Goal: Task Accomplishment & Management: Use online tool/utility

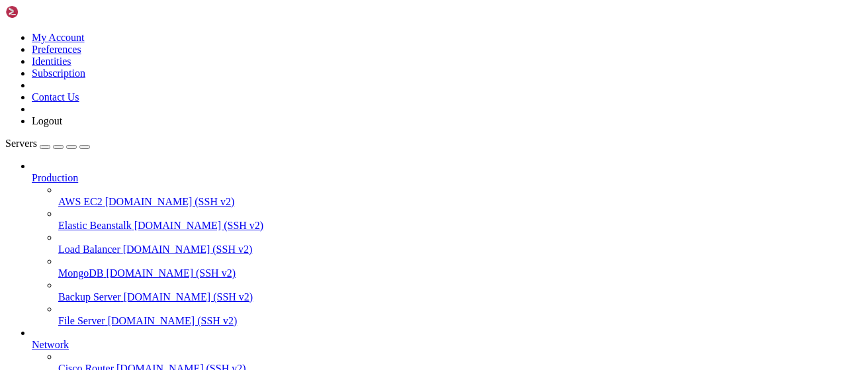
scroll to position [269, 0]
drag, startPoint x: 244, startPoint y: 1078, endPoint x: 11, endPoint y: 945, distance: 268.7
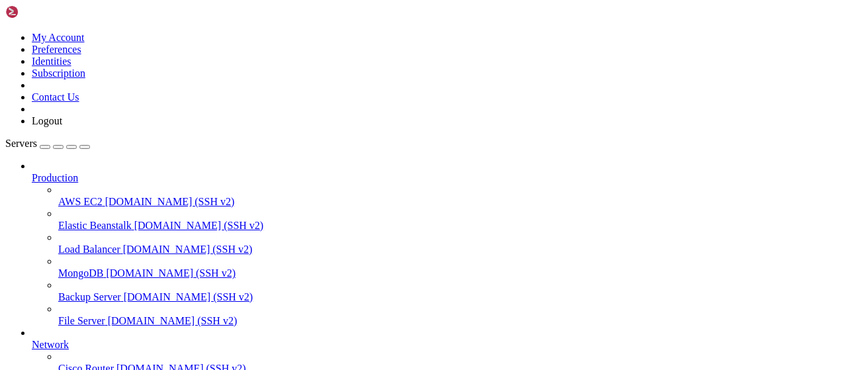
drag, startPoint x: 245, startPoint y: 1073, endPoint x: 12, endPoint y: 939, distance: 268.5
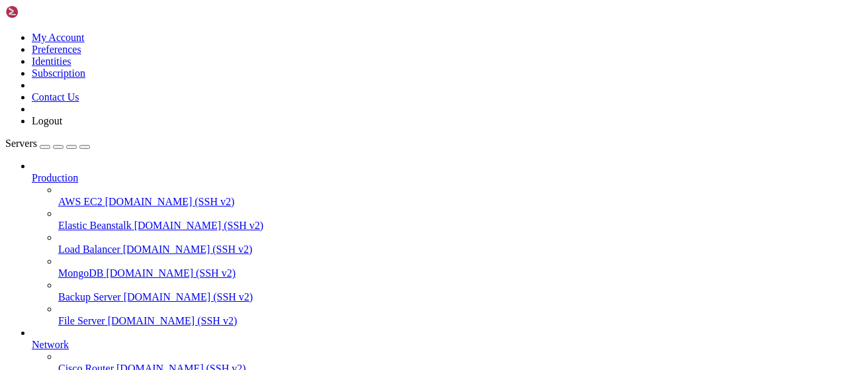
scroll to position [0, 0]
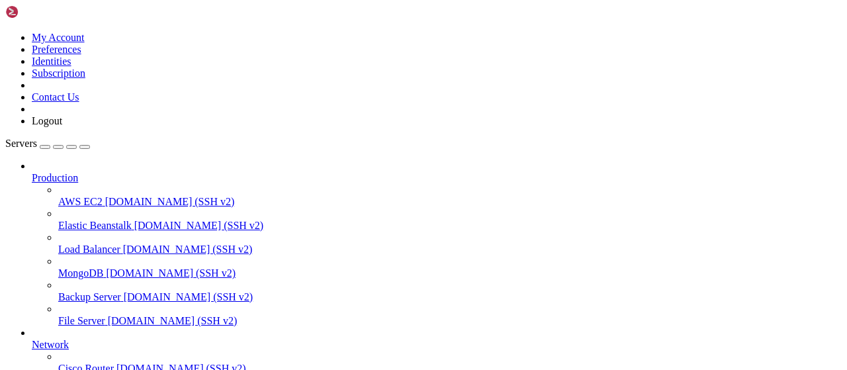
scroll to position [1449, 0]
drag, startPoint x: 227, startPoint y: 1097, endPoint x: 45, endPoint y: 1099, distance: 181.9
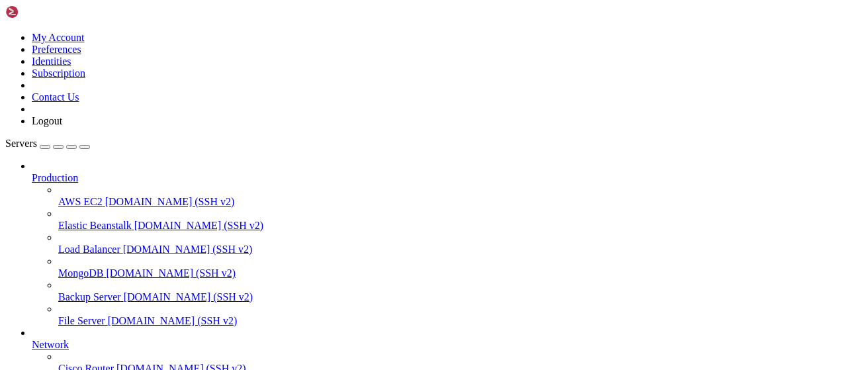
drag, startPoint x: 69, startPoint y: 1114, endPoint x: 11, endPoint y: 917, distance: 204.9
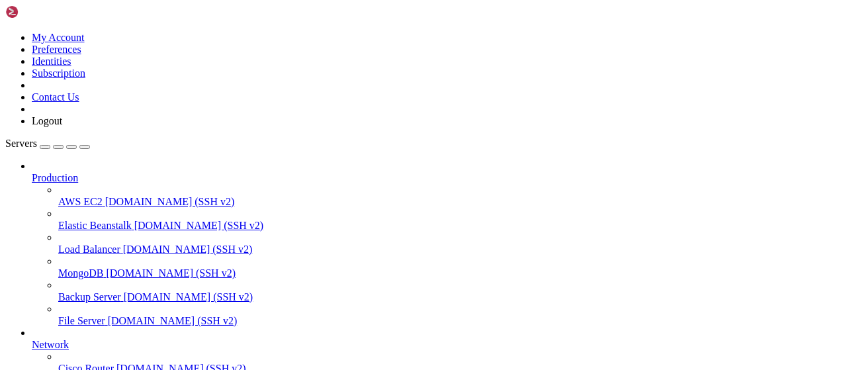
drag, startPoint x: 105, startPoint y: 1057, endPoint x: 14, endPoint y: 945, distance: 144.3
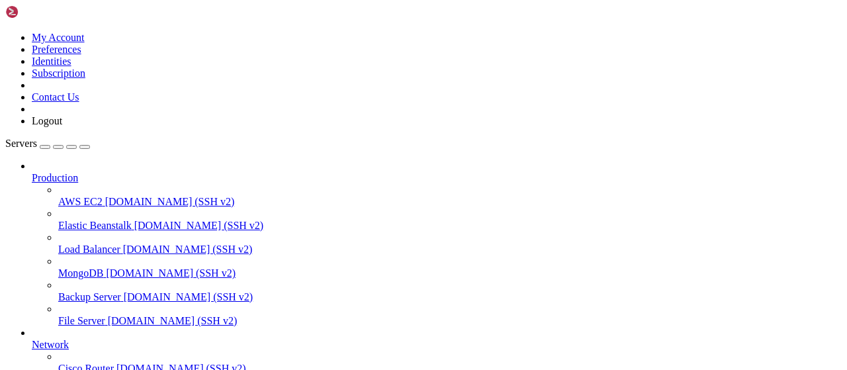
drag, startPoint x: 331, startPoint y: 1097, endPoint x: 13, endPoint y: 1073, distance: 319.1
copy div "root@homeless-cock:~/vpn-manager# bash -c "/usr/local/bin/xray x25519" Private …"
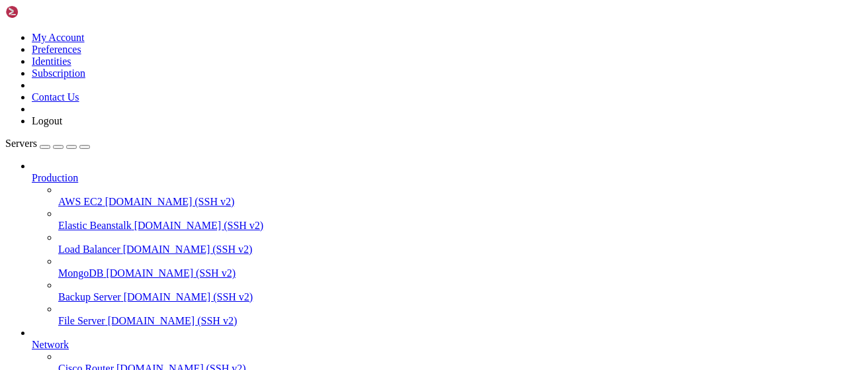
scroll to position [1814, 0]
drag, startPoint x: 143, startPoint y: 1113, endPoint x: 11, endPoint y: 889, distance: 259.5
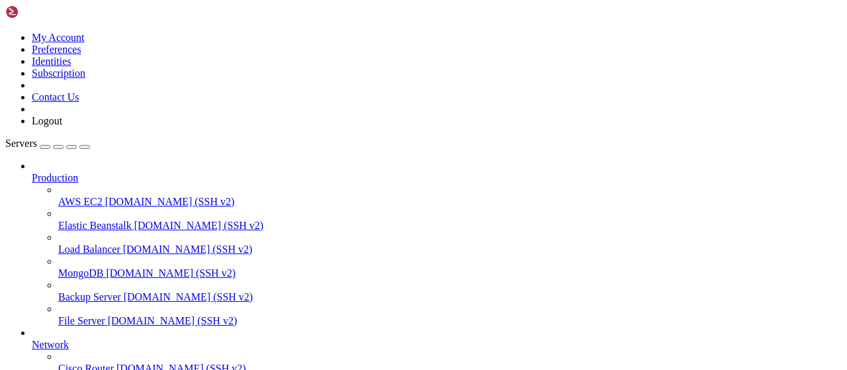
scroll to position [1869, 0]
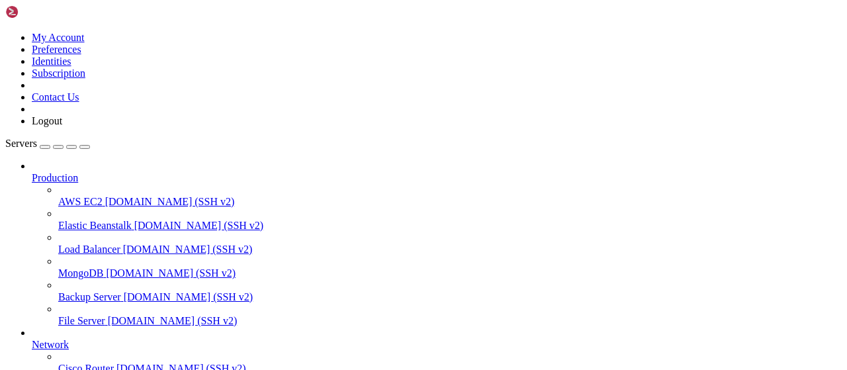
drag, startPoint x: 650, startPoint y: 1035, endPoint x: 13, endPoint y: 958, distance: 641.5
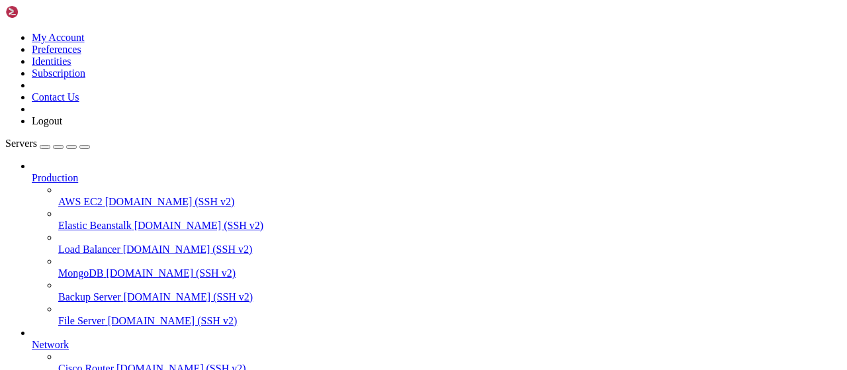
drag, startPoint x: 226, startPoint y: 1097, endPoint x: 13, endPoint y: 1087, distance: 212.6
copy div "root@homeless-cock:~/vpn-manager# cat /proc/sys/kernel/random/uuid af75c8b2-73f…"
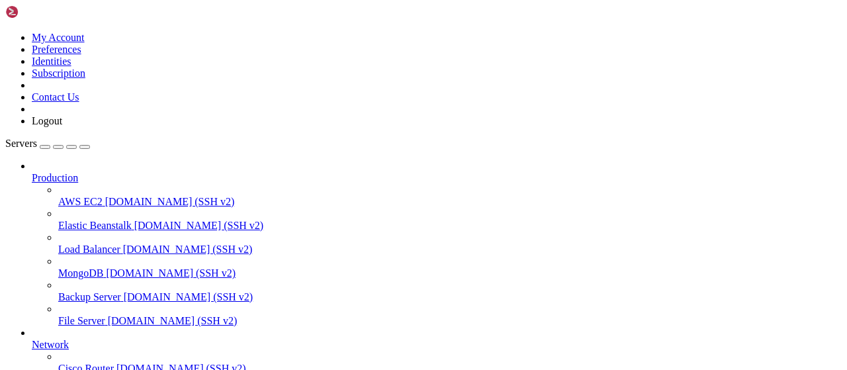
scroll to position [1957, 0]
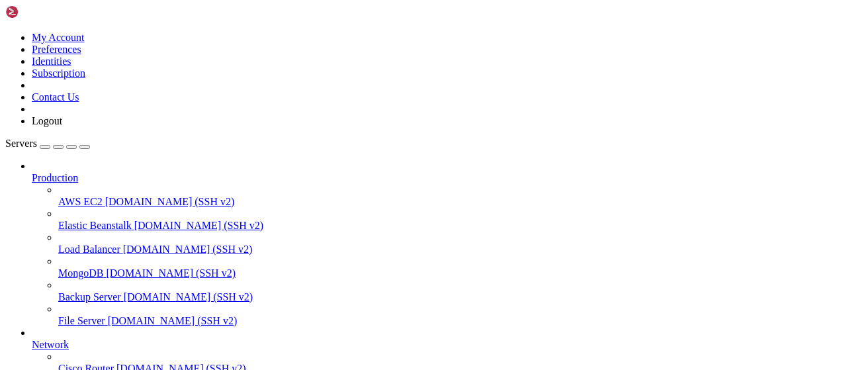
type input "/root/vpn-manager"
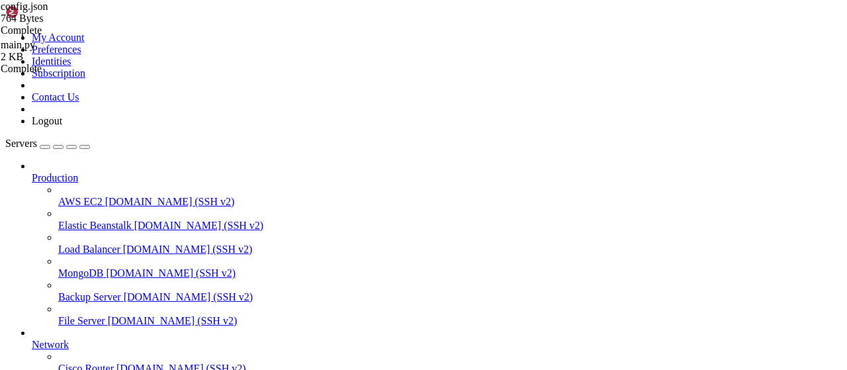
drag, startPoint x: 562, startPoint y: 1087, endPoint x: 13, endPoint y: 874, distance: 588.9
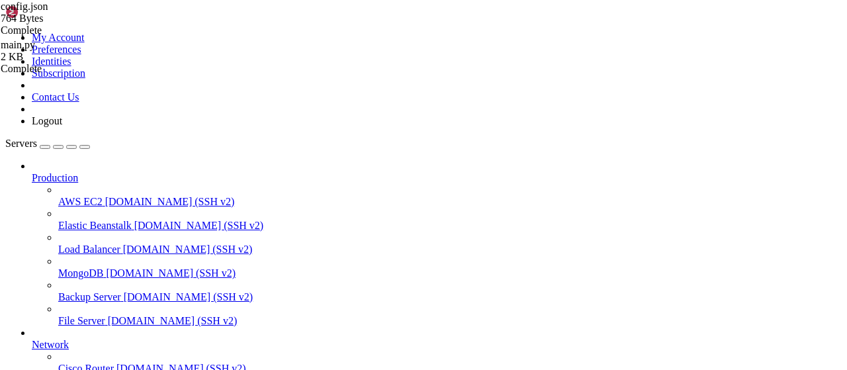
scroll to position [2688, 0]
drag, startPoint x: 180, startPoint y: 24, endPoint x: 305, endPoint y: 57, distance: 129.3
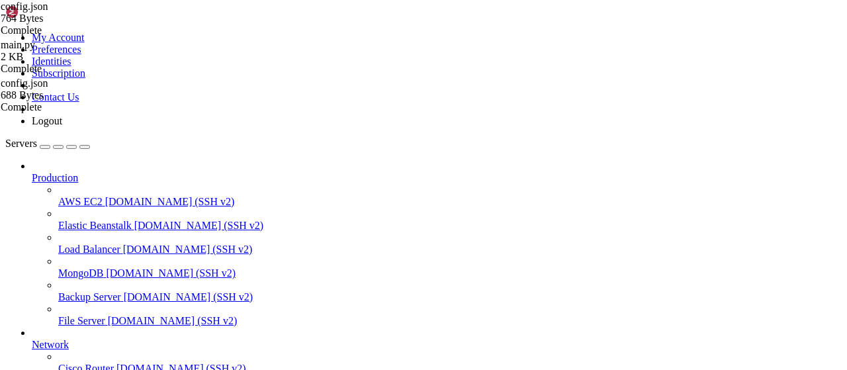
scroll to position [2821, 0]
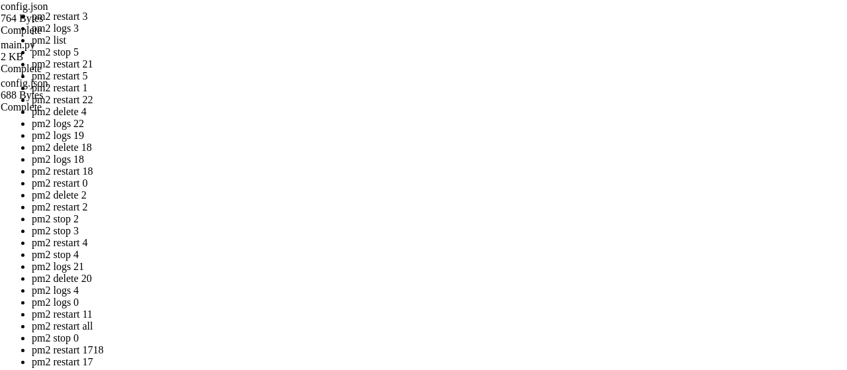
drag, startPoint x: 429, startPoint y: 215, endPoint x: 447, endPoint y: 200, distance: 23.0
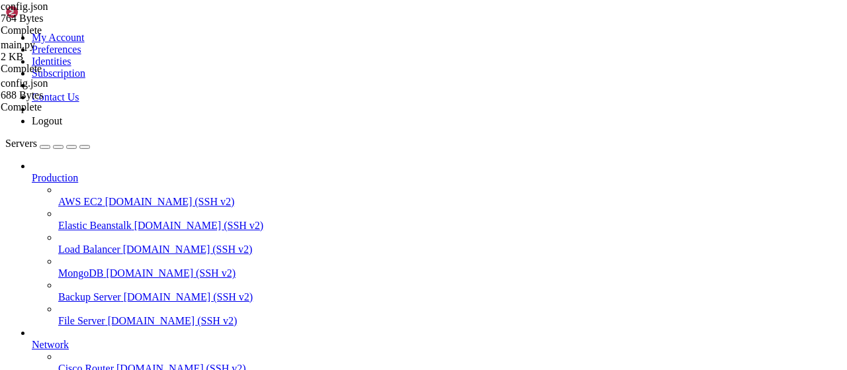
scroll to position [3262, 0]
drag, startPoint x: 575, startPoint y: 1089, endPoint x: 12, endPoint y: 923, distance: 587.7
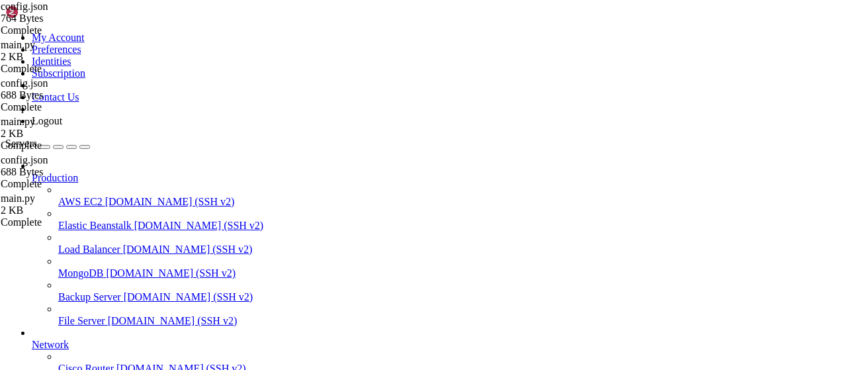
drag, startPoint x: 560, startPoint y: 1086, endPoint x: 9, endPoint y: 908, distance: 578.6
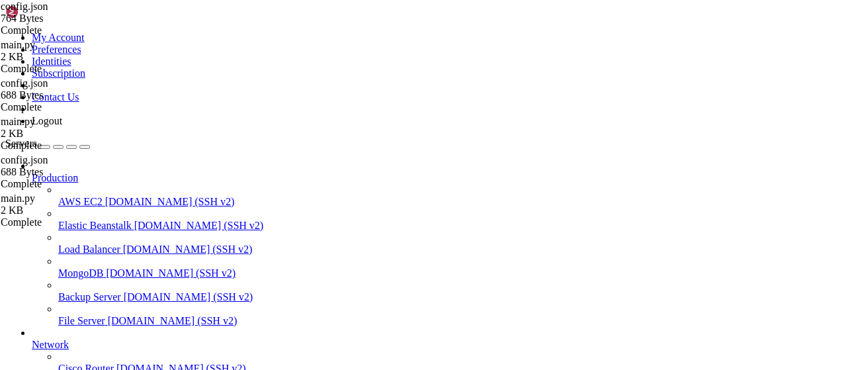
drag, startPoint x: 11, startPoint y: 904, endPoint x: 554, endPoint y: 1083, distance: 572.5
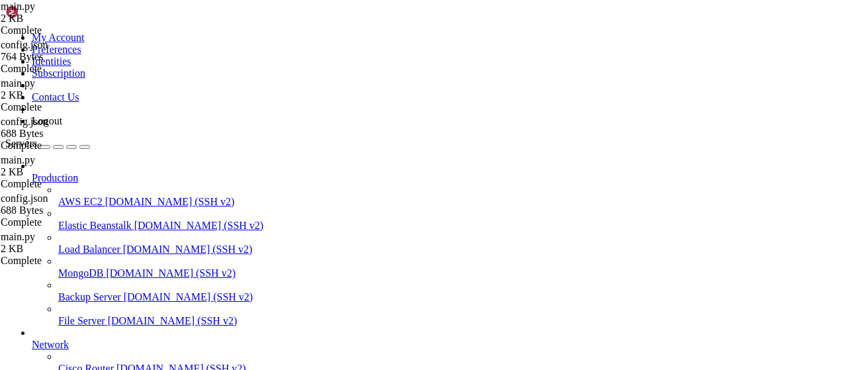
type textarea "[DOMAIN_NAME](host="[TECHNICAL_ID]", port=7888)"
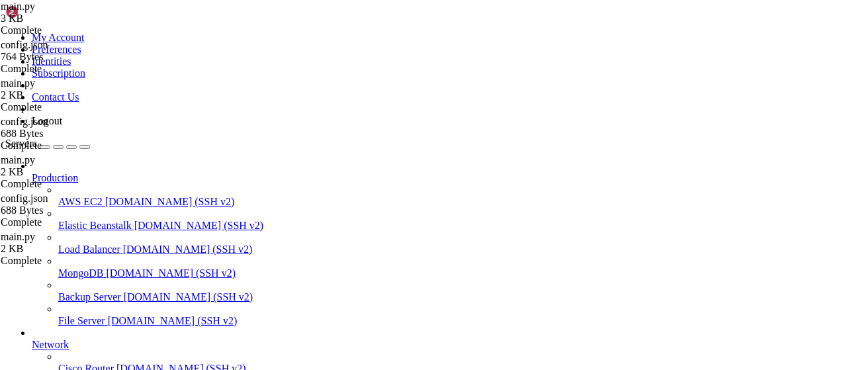
scroll to position [5187, 0]
drag, startPoint x: 574, startPoint y: 1089, endPoint x: 12, endPoint y: 904, distance: 591.4
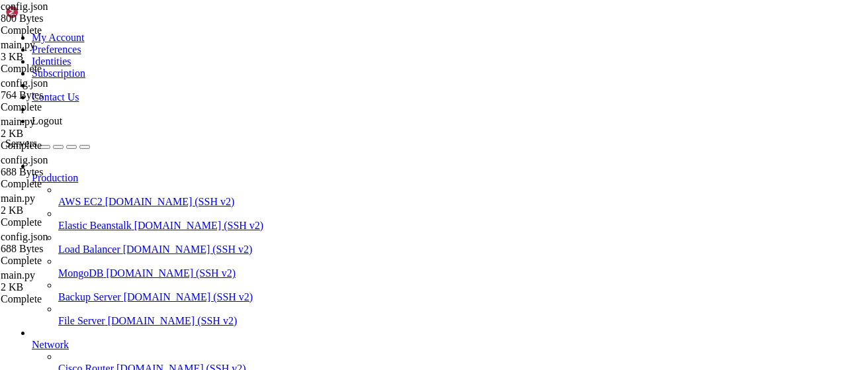
type textarea "}"
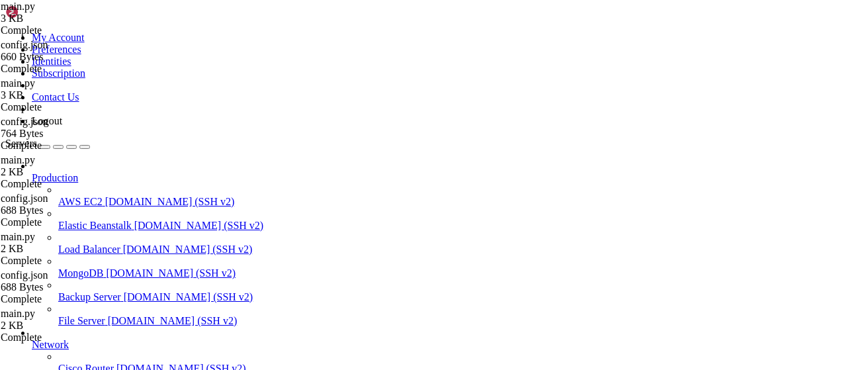
type textarea "[DOMAIN_NAME](host="[TECHNICAL_ID]", port=7888)"
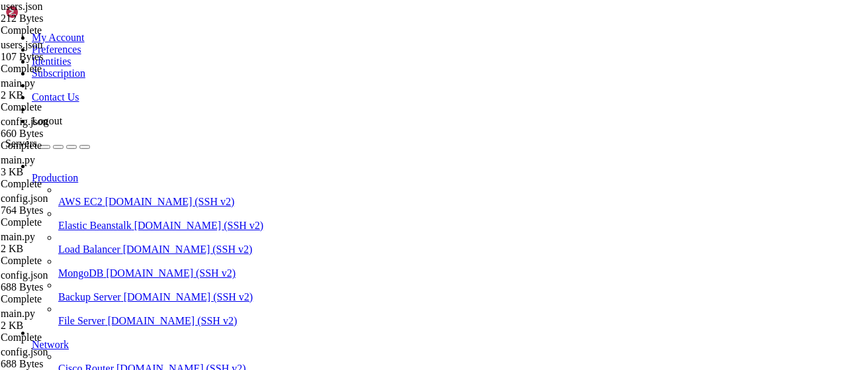
drag, startPoint x: 241, startPoint y: 1111, endPoint x: 224, endPoint y: 983, distance: 128.8
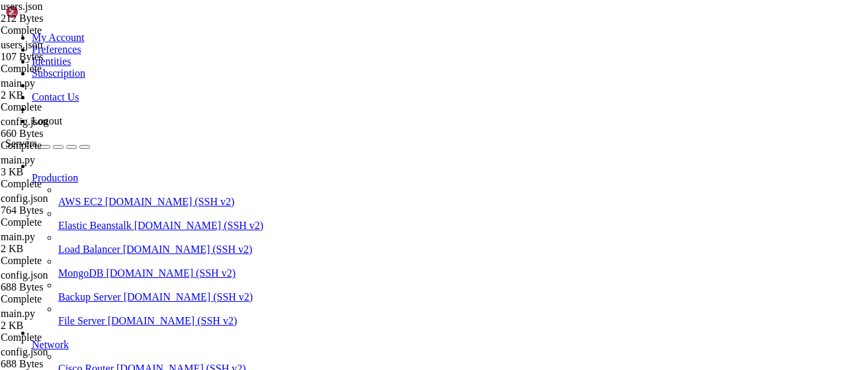
scroll to position [5951, 0]
drag, startPoint x: 237, startPoint y: 1111, endPoint x: 13, endPoint y: 1088, distance: 225.4
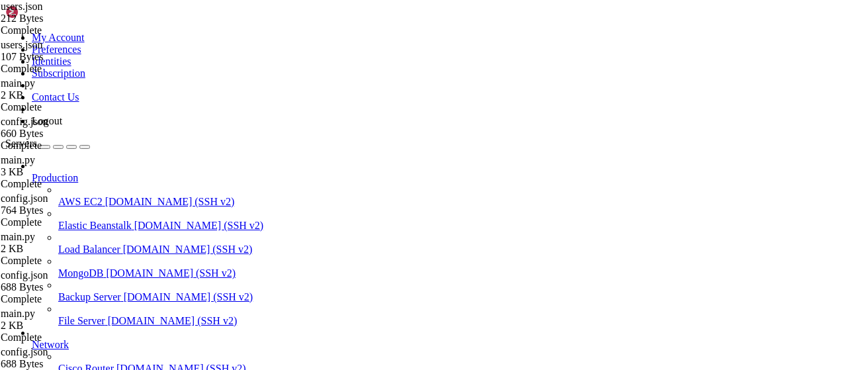
scroll to position [6142, 0]
drag, startPoint x: 247, startPoint y: 1110, endPoint x: 14, endPoint y: 942, distance: 287.1
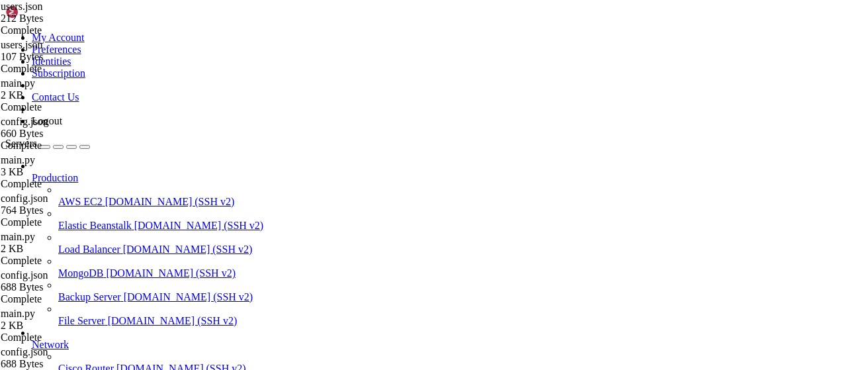
scroll to position [6145, 0]
drag, startPoint x: 421, startPoint y: 1031, endPoint x: 13, endPoint y: 863, distance: 441.1
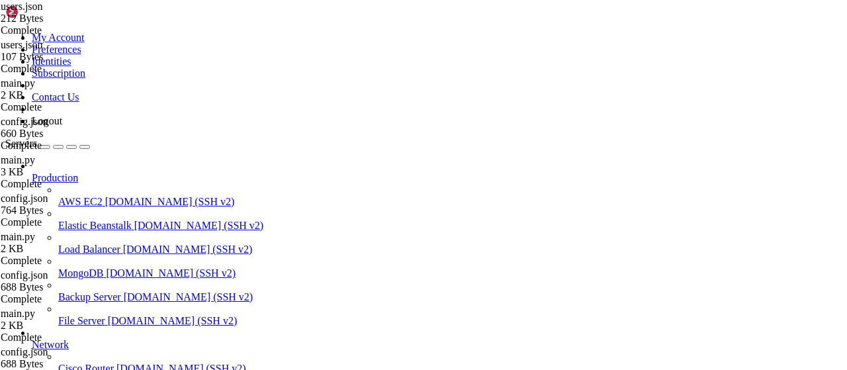
drag, startPoint x: 11, startPoint y: 885, endPoint x: 11, endPoint y: 1031, distance: 145.5
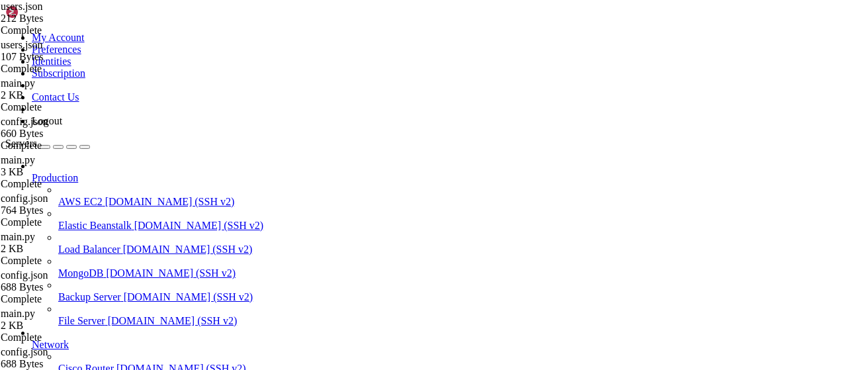
copy x-row "root"
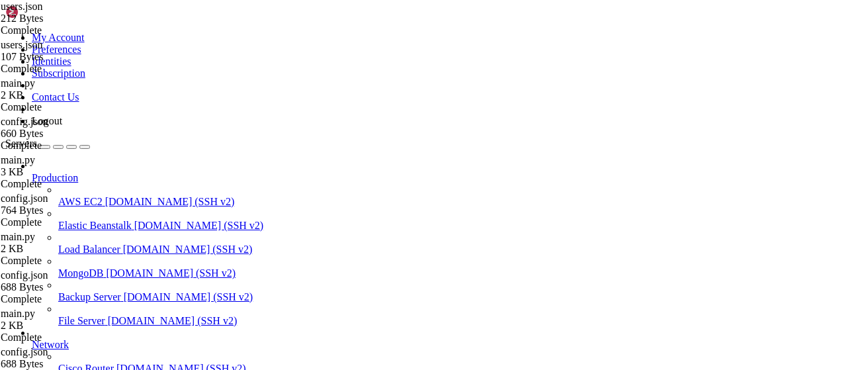
drag, startPoint x: 13, startPoint y: 890, endPoint x: 429, endPoint y: 1013, distance: 434.1
drag, startPoint x: 418, startPoint y: 1007, endPoint x: 12, endPoint y: 986, distance: 406.7
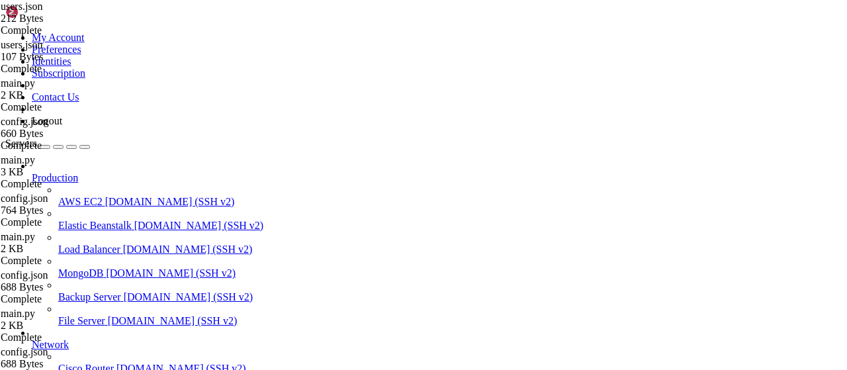
drag, startPoint x: 411, startPoint y: 1009, endPoint x: 13, endPoint y: 984, distance: 399.7
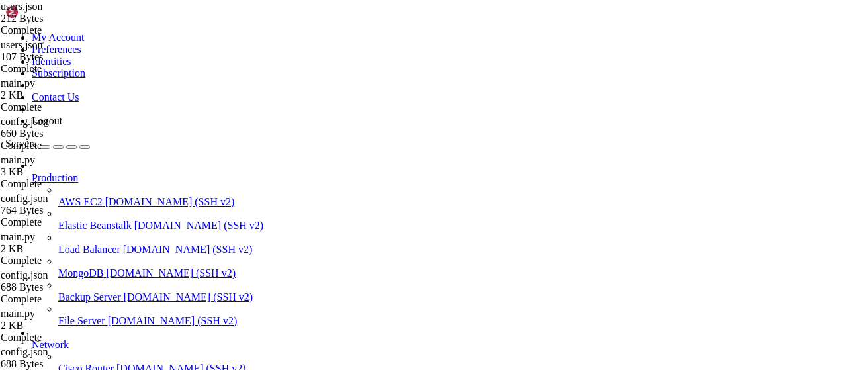
drag, startPoint x: 182, startPoint y: 1099, endPoint x: 180, endPoint y: 1105, distance: 6.9
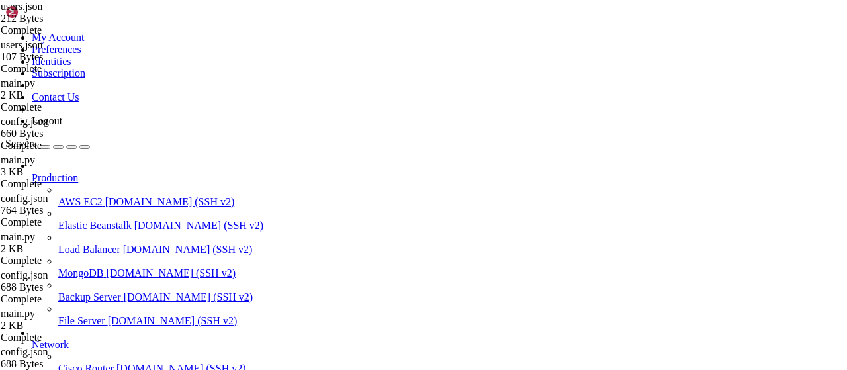
scroll to position [7133, 0]
drag, startPoint x: 189, startPoint y: 1113, endPoint x: 12, endPoint y: 1023, distance: 198.2
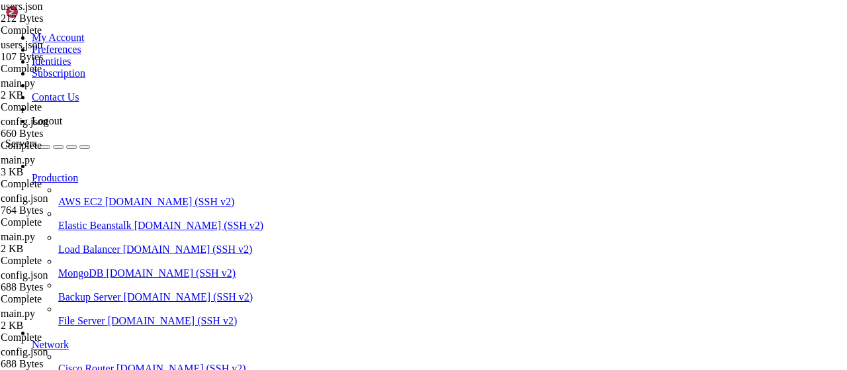
scroll to position [7467, 0]
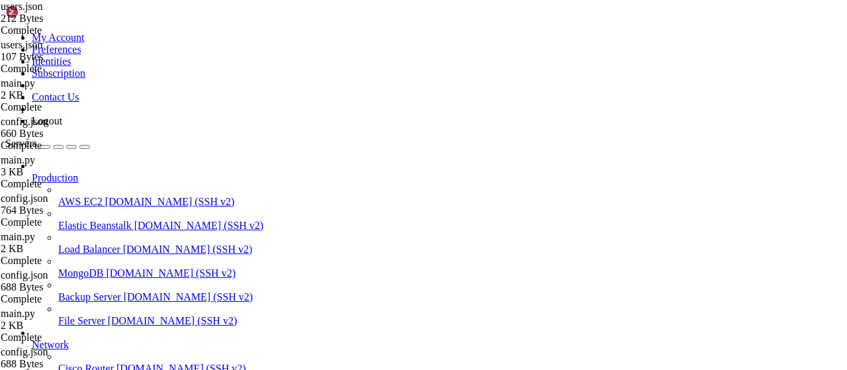
scroll to position [0, 0]
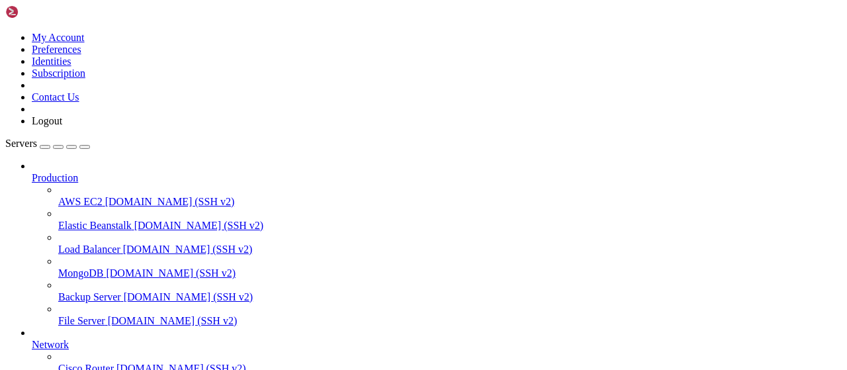
drag, startPoint x: 290, startPoint y: 1175, endPoint x: 12, endPoint y: 998, distance: 329.6
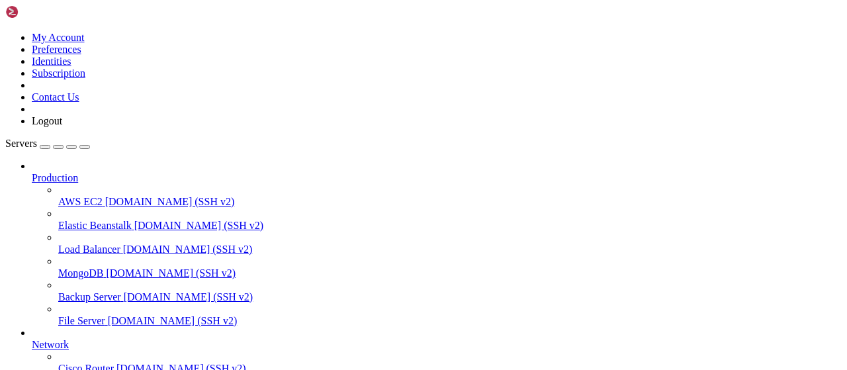
drag, startPoint x: 564, startPoint y: 982, endPoint x: 12, endPoint y: 920, distance: 555.2
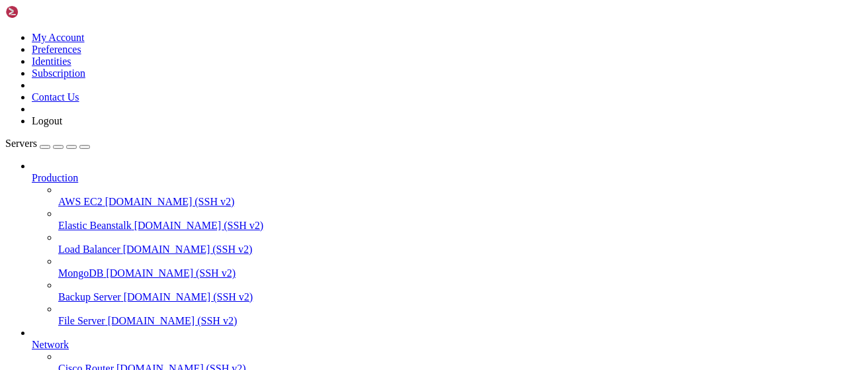
click at [46, 16] on span " systemd" at bounding box center [26, 10] width 38 height 11
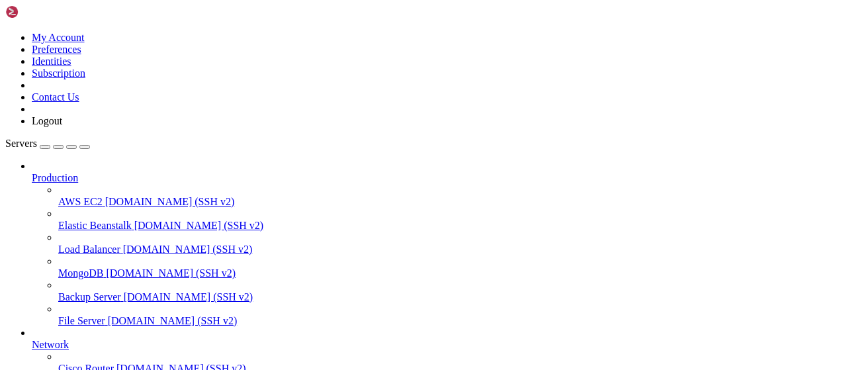
scroll to position [0, 0]
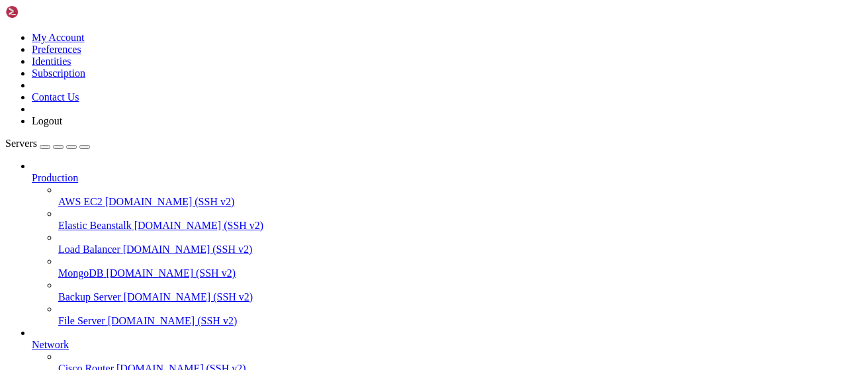
type input "/etc/systemd/system/xray@.service.d"
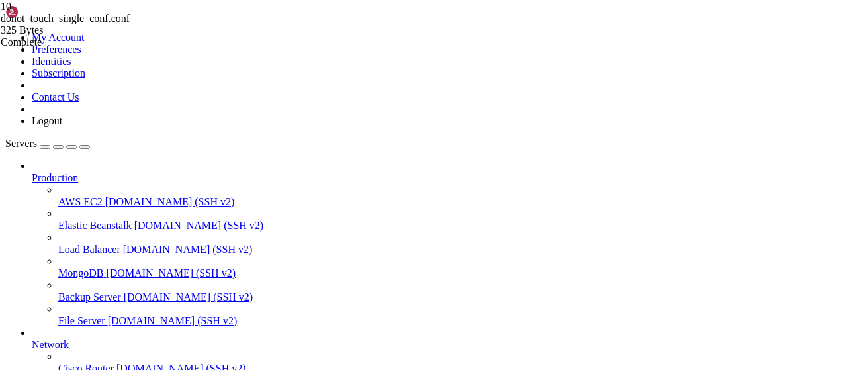
type textarea "ExecStart=/usr/local/bin/xray run -config /usr/local/etc/xray/%i.json"
drag, startPoint x: 503, startPoint y: 44, endPoint x: 165, endPoint y: 44, distance: 337.4
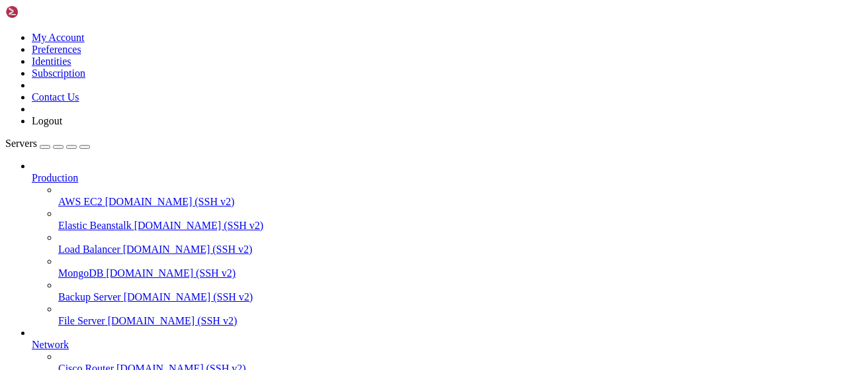
scroll to position [344, 0]
type input "/root/vpn-manager"
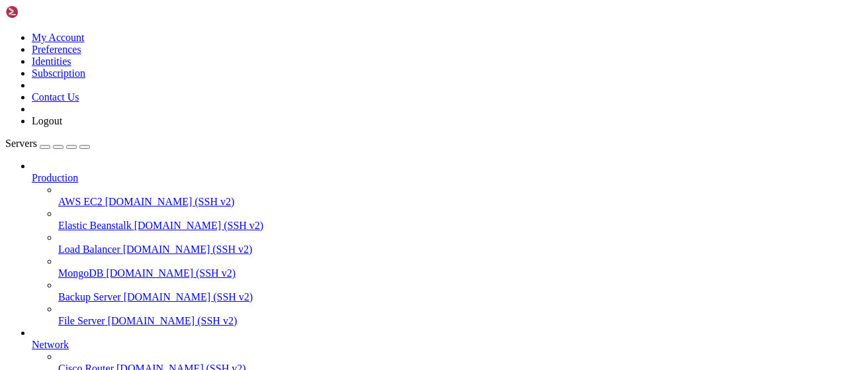
scroll to position [0, 0]
type textarea "[DOMAIN_NAME](host="[TECHNICAL_ID]", port=7888)"
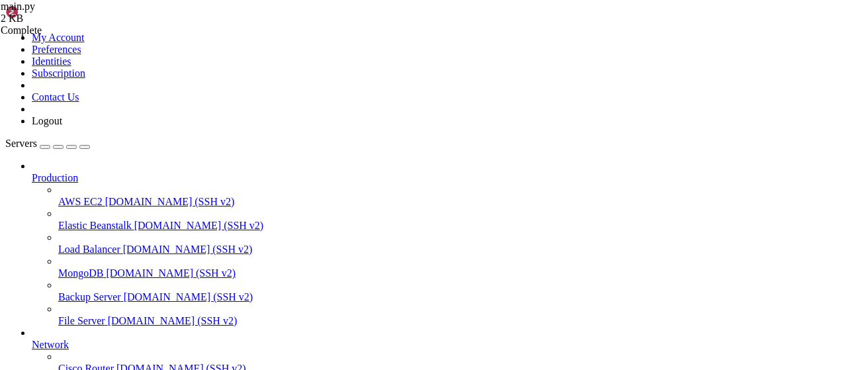
click at [142, 5] on div "My Account Preferences Identities Subscription Contact Us Logout" at bounding box center [423, 66] width 836 height 122
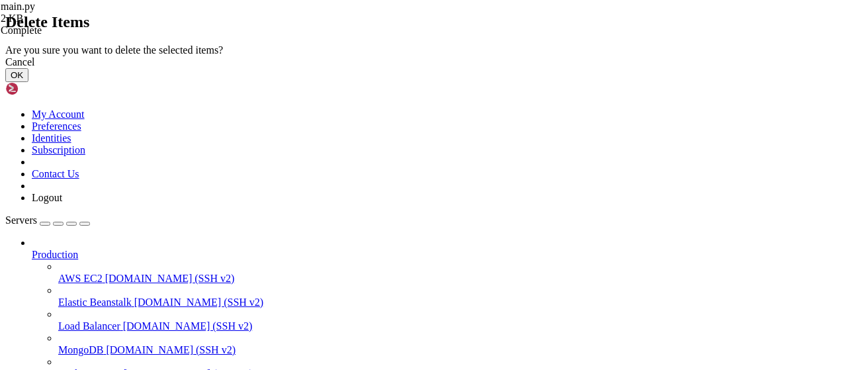
click at [28, 82] on button "OK" at bounding box center [16, 75] width 23 height 14
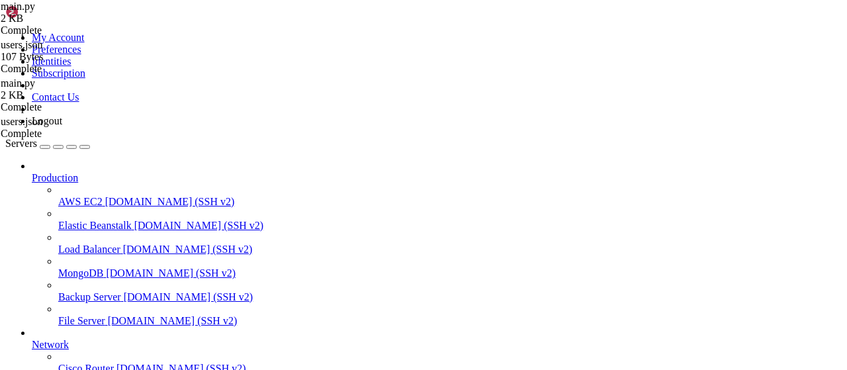
type textarea "[DOMAIN_NAME](host="[TECHNICAL_ID]", port=7888)"
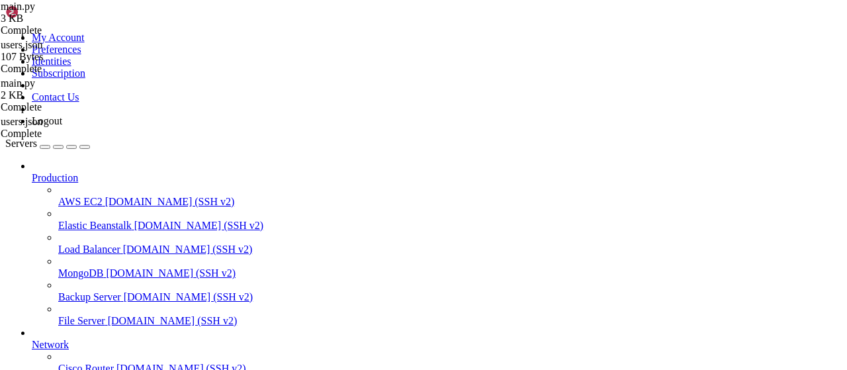
drag, startPoint x: 561, startPoint y: 1089, endPoint x: 11, endPoint y: 919, distance: 575.4
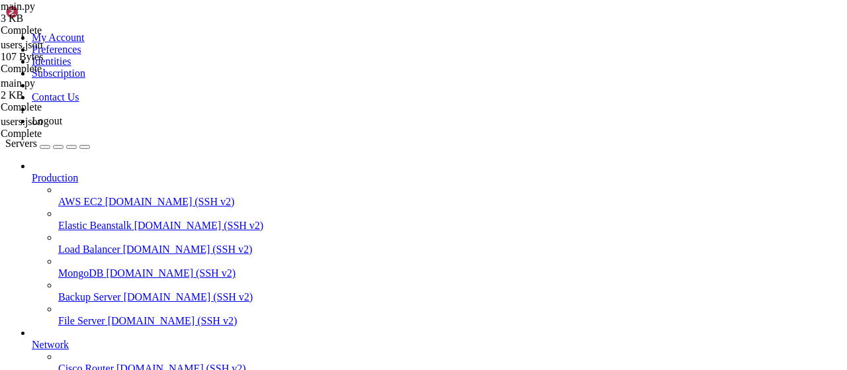
drag, startPoint x: 306, startPoint y: 45, endPoint x: 169, endPoint y: 45, distance: 136.9
copy div "3|vpn-api | rv = self.dispatch_request() 3|vpn-api | File "/usr/local/lib/pytho…"
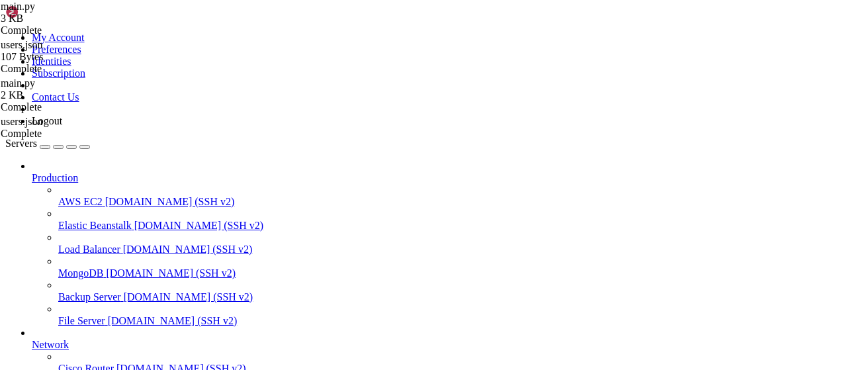
scroll to position [1426, 0]
drag, startPoint x: 284, startPoint y: 17, endPoint x: 638, endPoint y: 17, distance: 353.2
drag, startPoint x: 666, startPoint y: 42, endPoint x: 673, endPoint y: 42, distance: 6.6
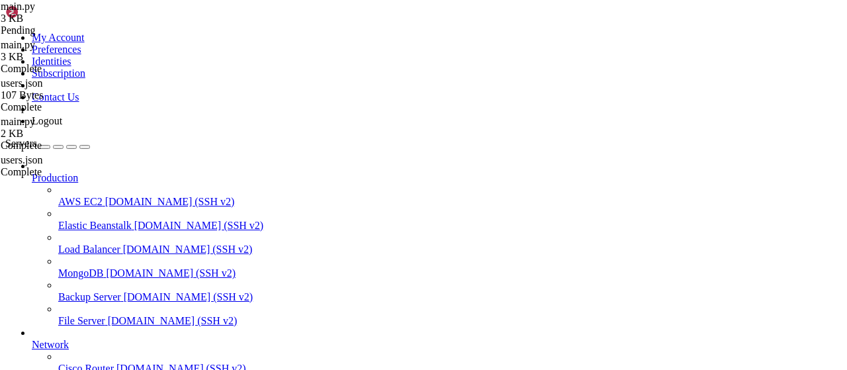
type textarea "from flask import Flask, request, jsonify"
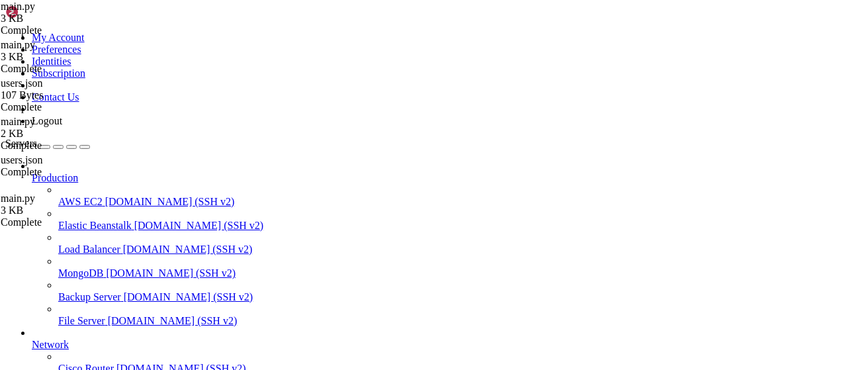
scroll to position [1692, 0]
drag, startPoint x: 554, startPoint y: 1097, endPoint x: 13, endPoint y: 1085, distance: 541.2
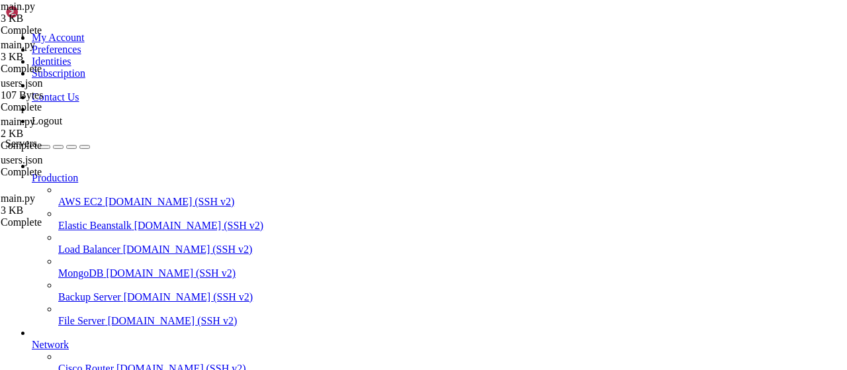
scroll to position [1725, 0]
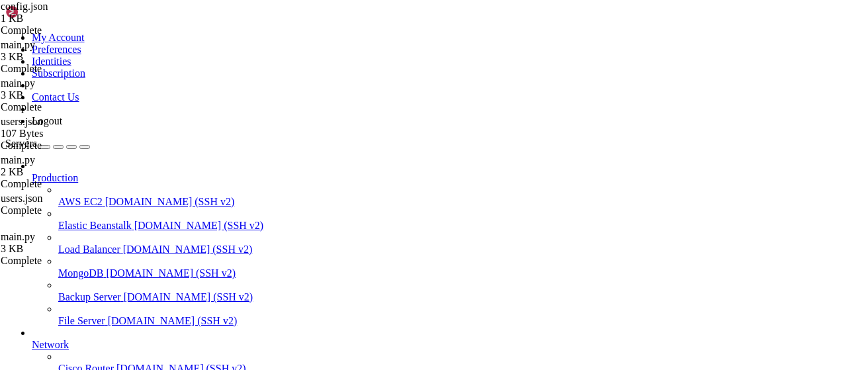
type textarea "] }"
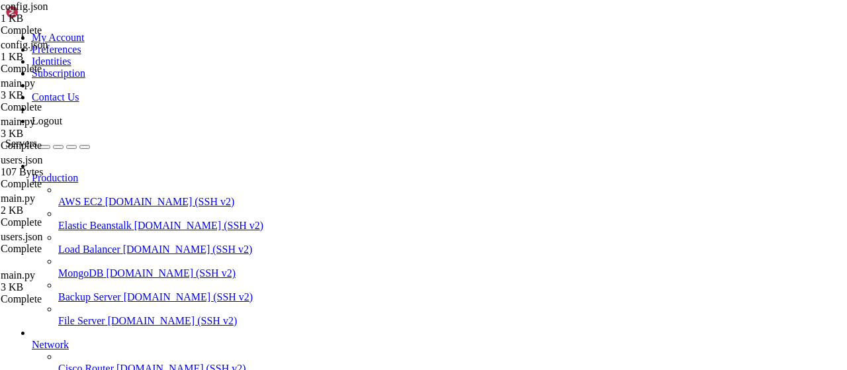
drag, startPoint x: 223, startPoint y: 341, endPoint x: 239, endPoint y: 257, distance: 85.5
type textarea "] }"
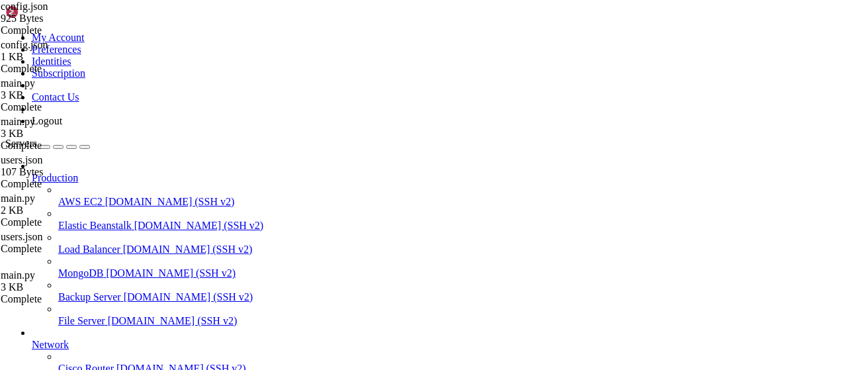
drag, startPoint x: 276, startPoint y: 1415, endPoint x: 12, endPoint y: 1317, distance: 281.5
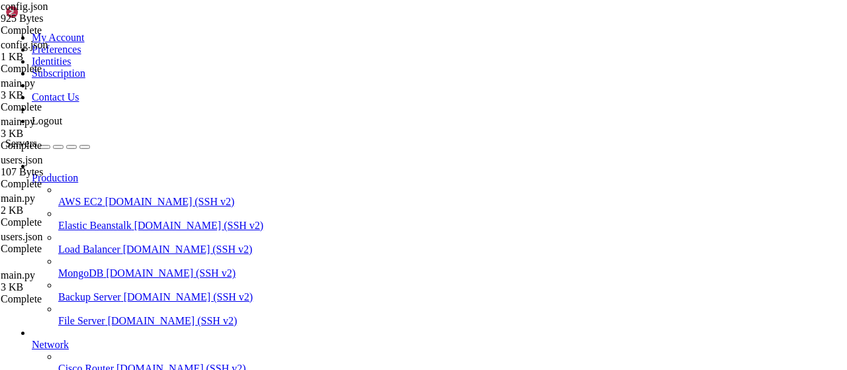
drag, startPoint x: 351, startPoint y: 1432, endPoint x: 329, endPoint y: 1423, distance: 23.1
drag, startPoint x: 352, startPoint y: 1416, endPoint x: 12, endPoint y: 1341, distance: 348.1
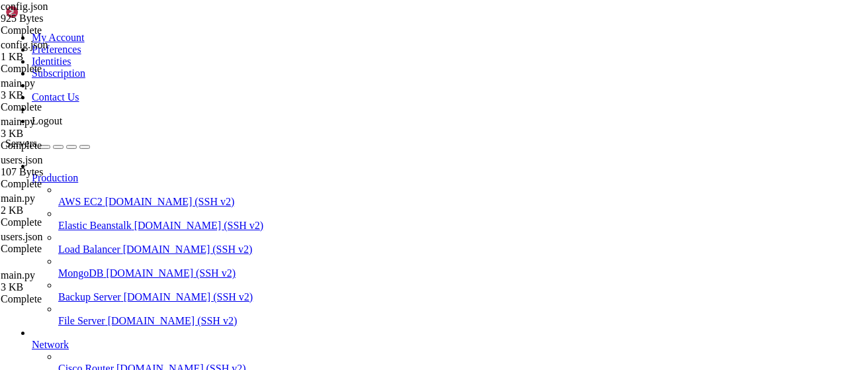
scroll to position [915, 0]
drag, startPoint x: 654, startPoint y: 1465, endPoint x: 11, endPoint y: 1431, distance: 643.8
drag, startPoint x: 282, startPoint y: 1414, endPoint x: 291, endPoint y: 1416, distance: 9.6
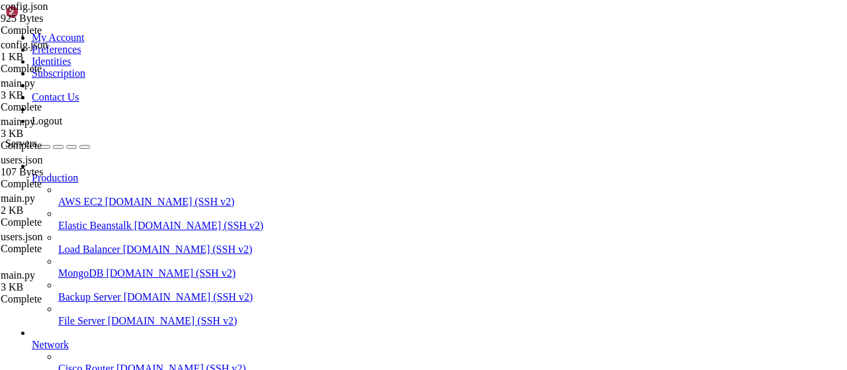
drag, startPoint x: 624, startPoint y: 1447, endPoint x: 13, endPoint y: 1353, distance: 618.4
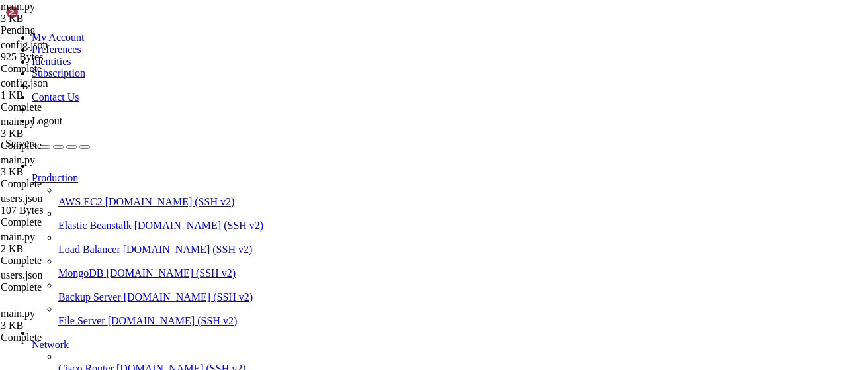
type textarea "[DOMAIN_NAME](host="[TECHNICAL_ID]", port=7888)"
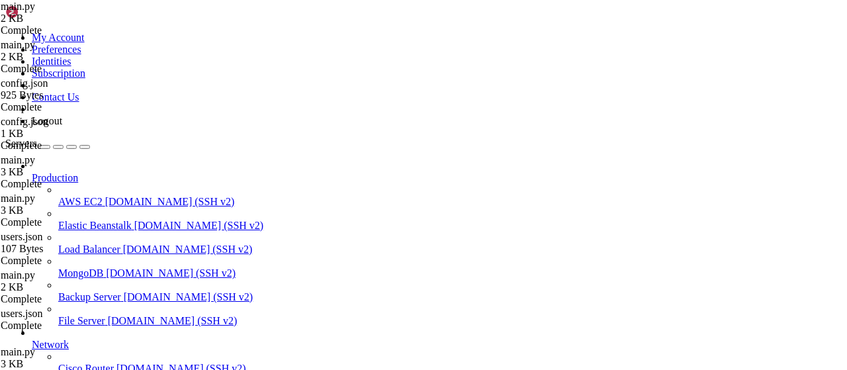
type textarea "[DOMAIN_NAME](host="[TECHNICAL_ID]", port=7888)"
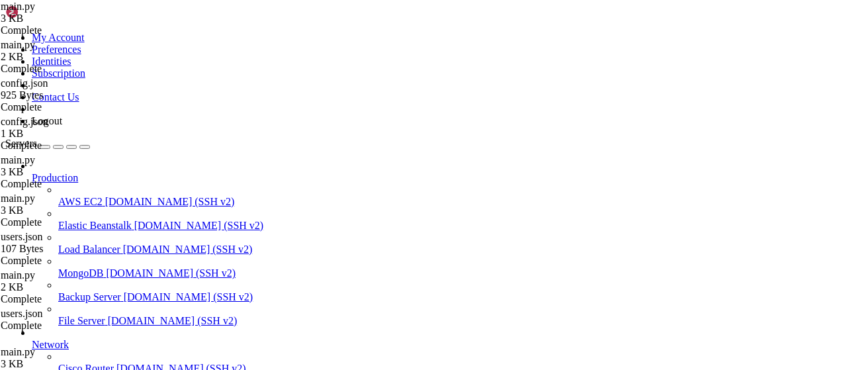
scroll to position [155, 0]
